Goal: Task Accomplishment & Management: Manage account settings

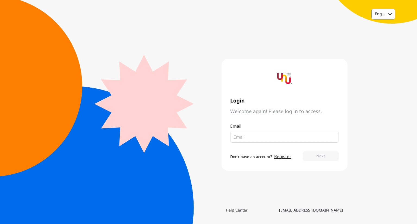
click at [382, 17] on div "English" at bounding box center [378, 14] width 13 height 10
click at [383, 33] on div "Thai" at bounding box center [383, 37] width 23 height 10
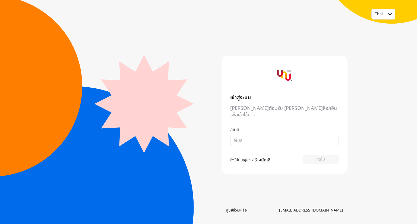
click at [250, 137] on input "email" at bounding box center [282, 140] width 98 height 7
click at [169, 121] on main "เข้าสู่ระบบ [PERSON_NAME]ต้อนรับ [PERSON_NAME]ล็อกอินเพื่อเข้าใช้งาน อีเมล ยังไ…" at bounding box center [208, 115] width 278 height 182
